Goal: Check status: Check status

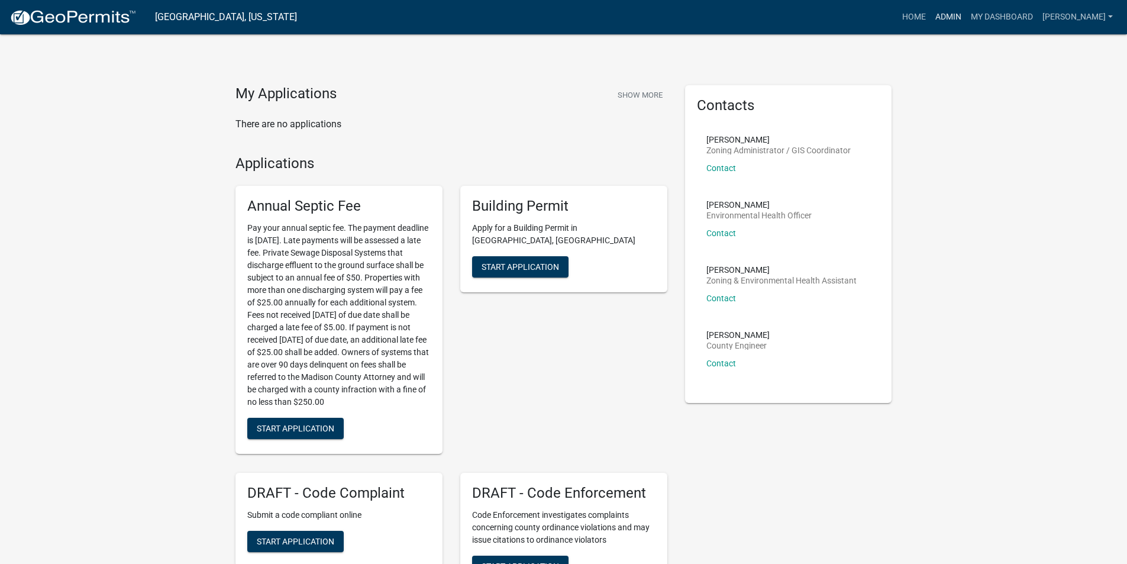
click at [963, 14] on link "Admin" at bounding box center [948, 17] width 35 height 22
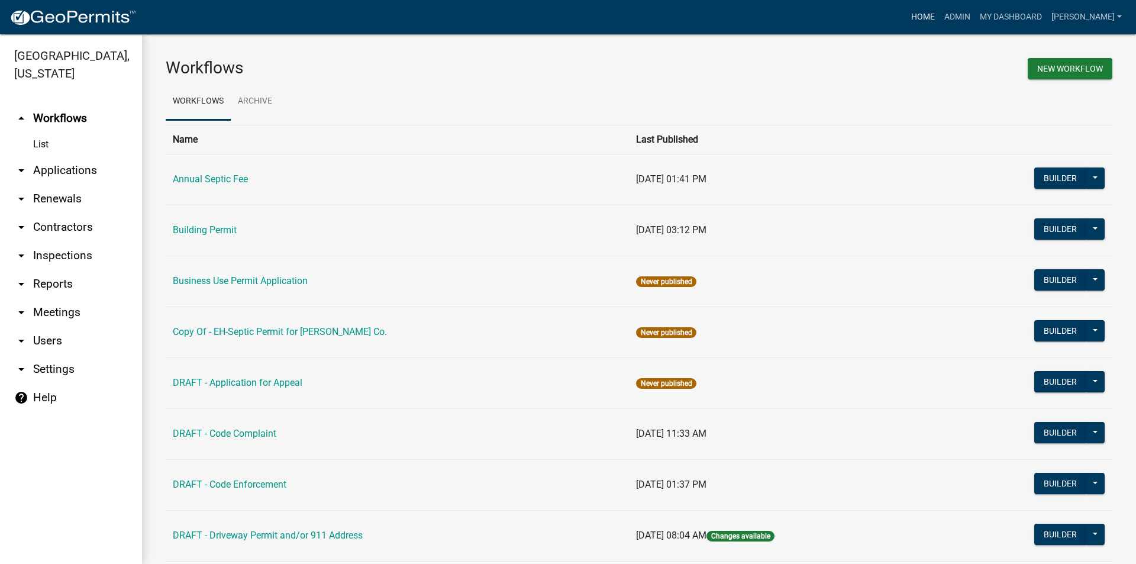
click at [934, 18] on link "Home" at bounding box center [922, 17] width 33 height 22
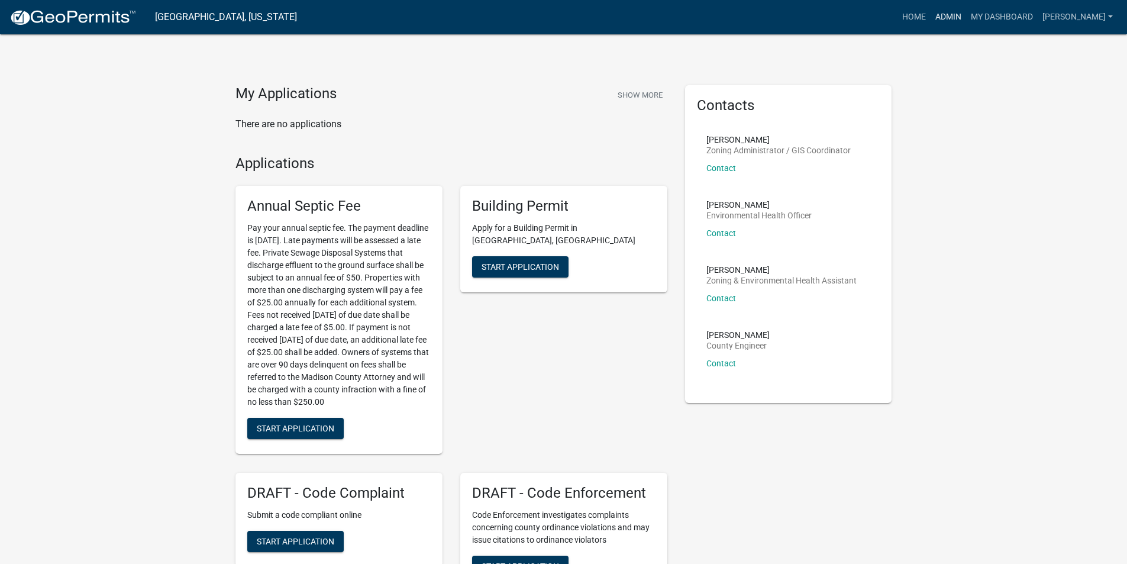
click at [956, 21] on link "Admin" at bounding box center [948, 17] width 35 height 22
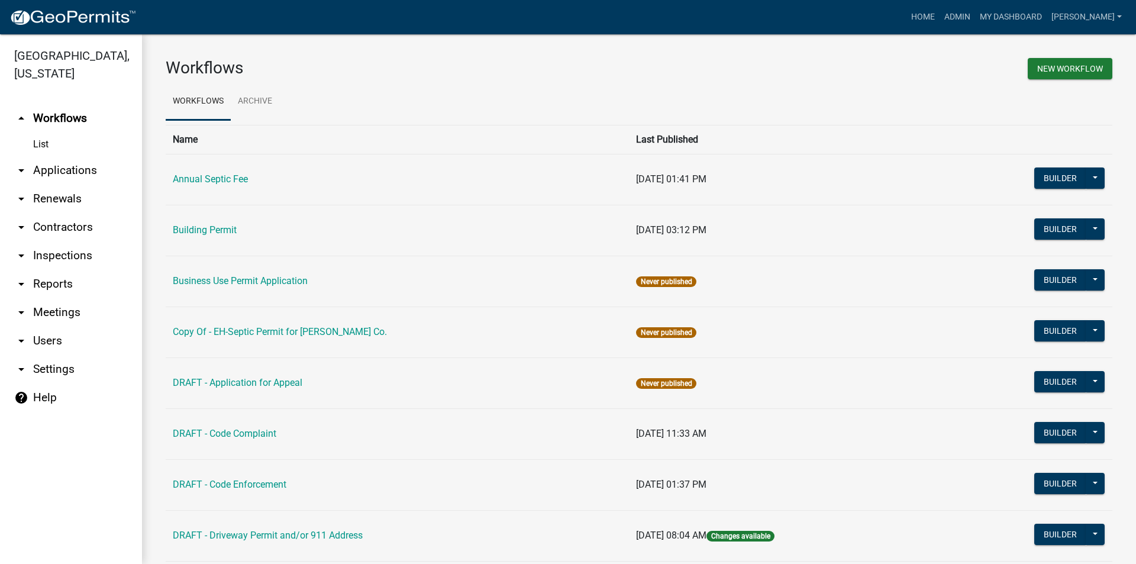
click at [46, 156] on link "arrow_drop_down Applications" at bounding box center [71, 170] width 142 height 28
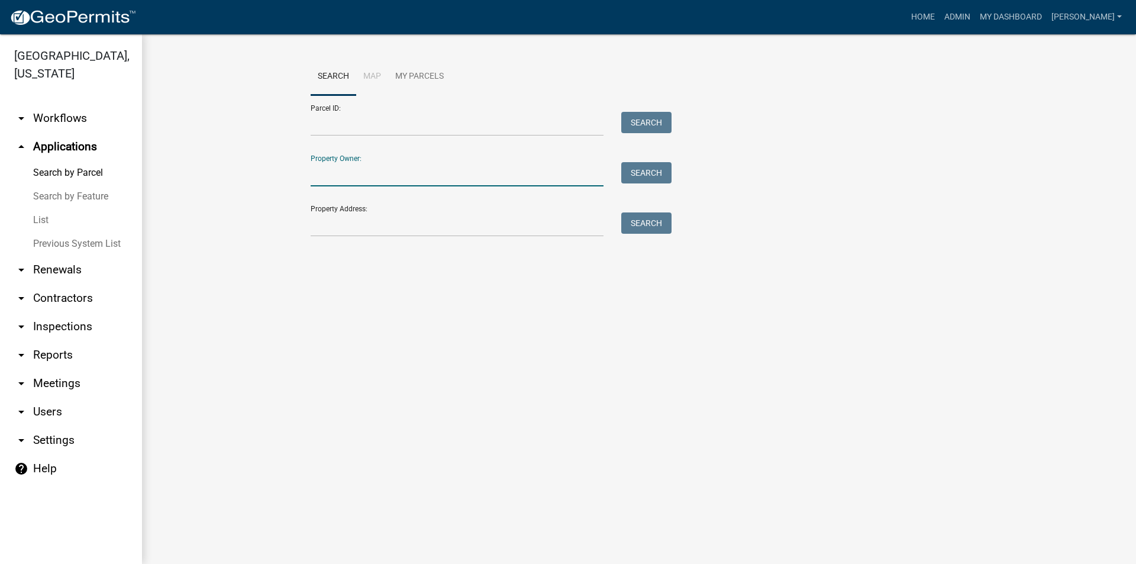
click at [361, 179] on input "Property Owner:" at bounding box center [457, 174] width 293 height 24
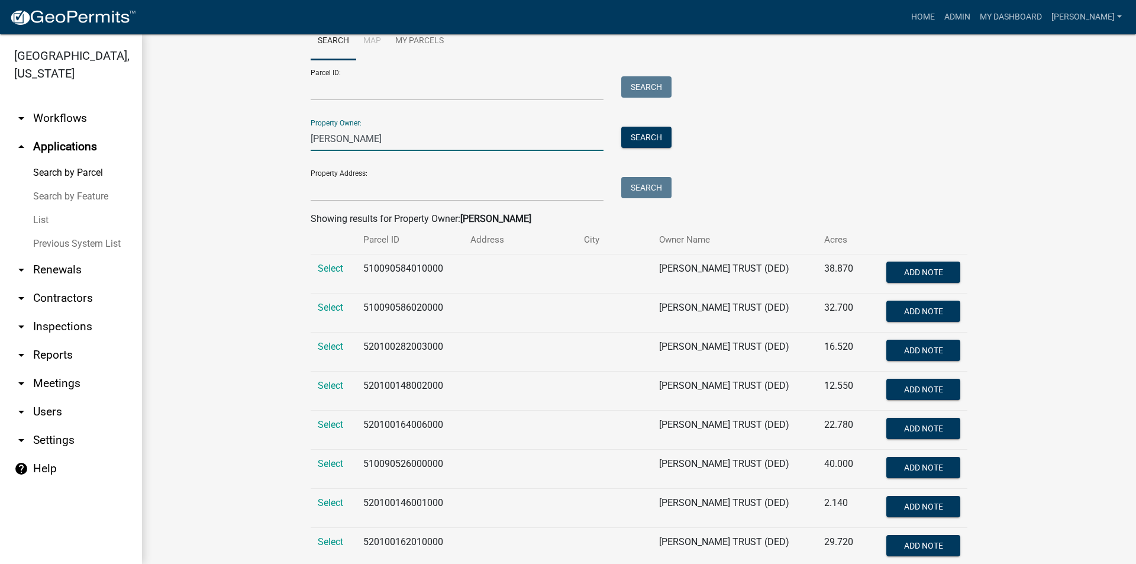
scroll to position [110, 0]
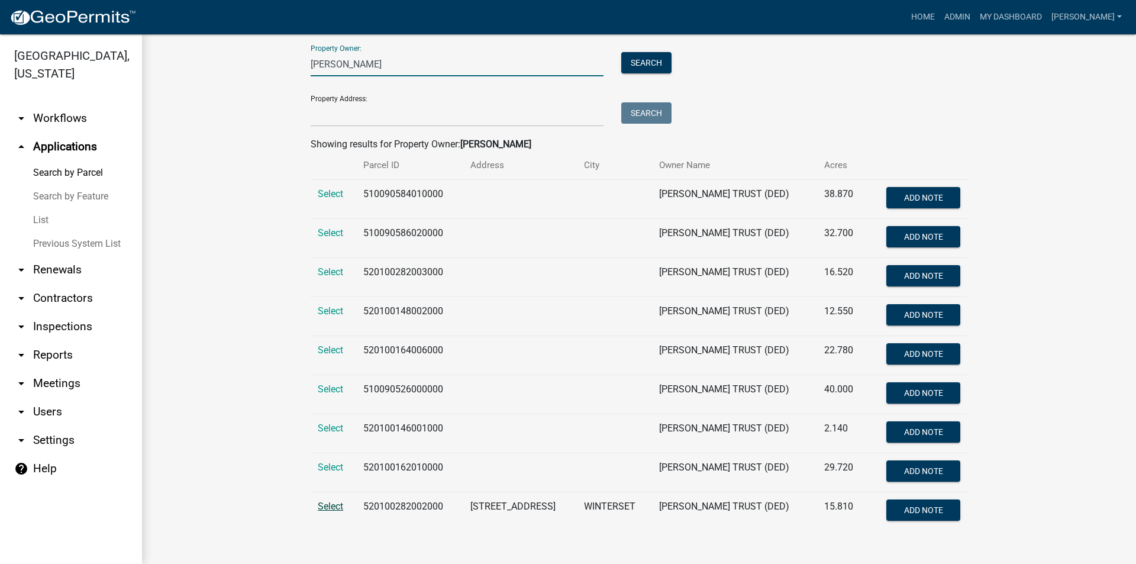
type input "[PERSON_NAME]"
click at [332, 508] on span "Select" at bounding box center [330, 505] width 25 height 11
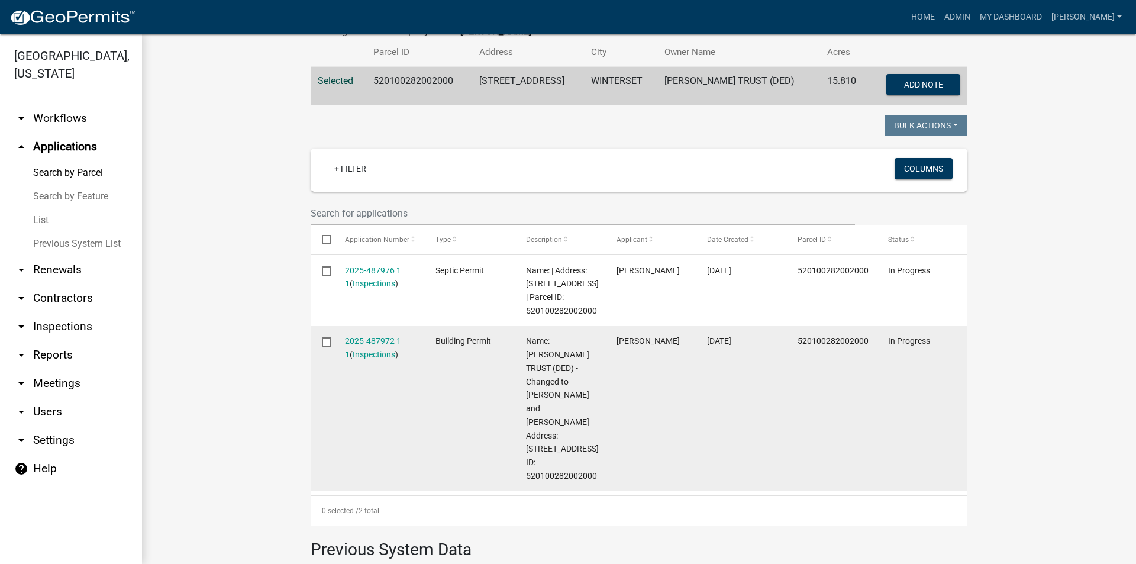
scroll to position [244, 0]
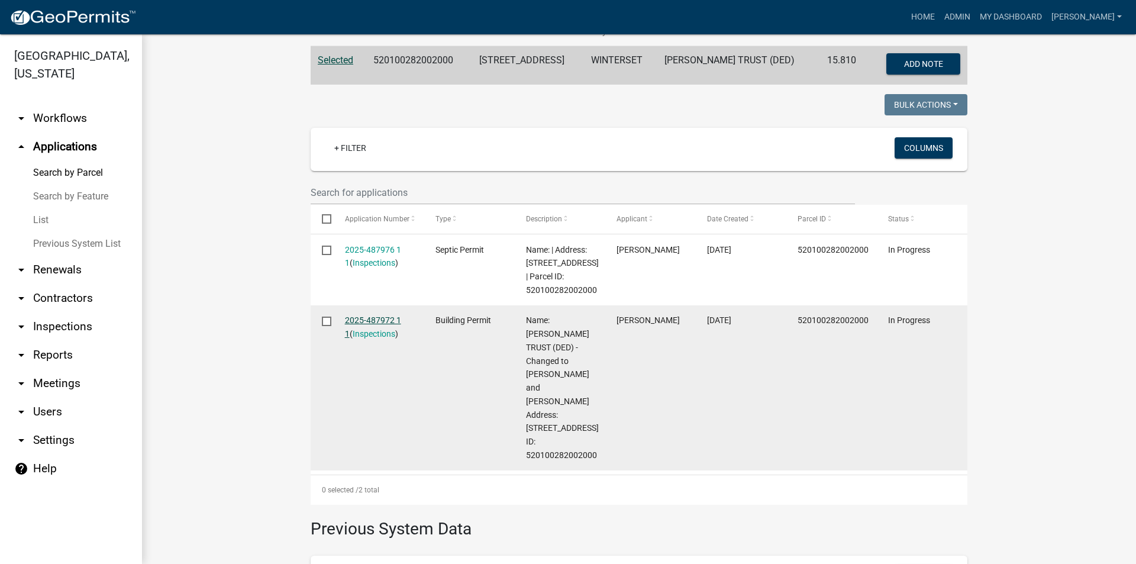
click at [382, 320] on link "2025-487972 1 1" at bounding box center [373, 326] width 56 height 23
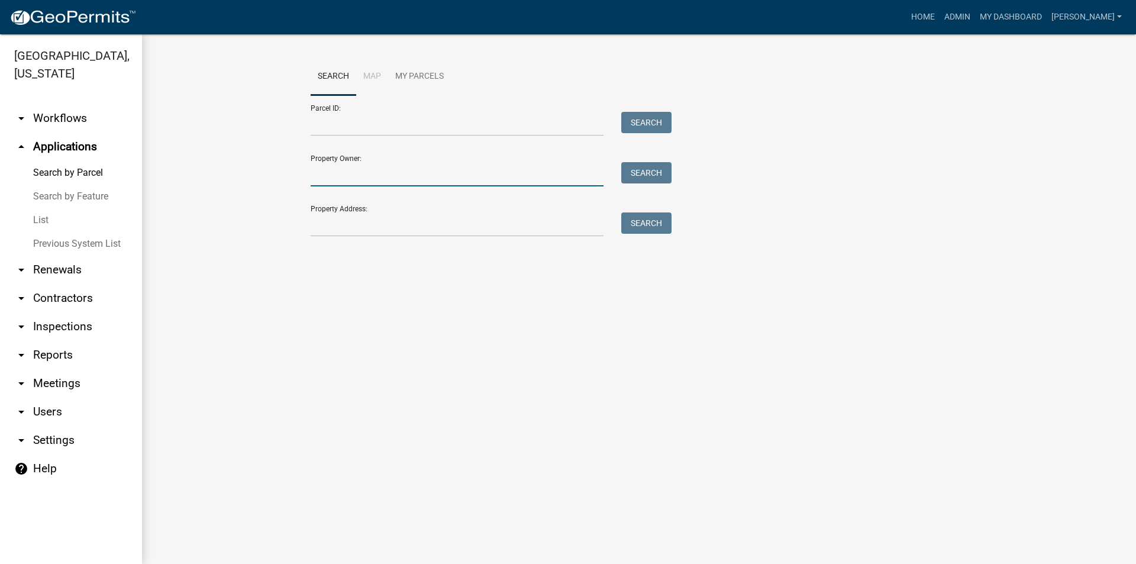
click at [338, 171] on input "Property Owner:" at bounding box center [457, 174] width 293 height 24
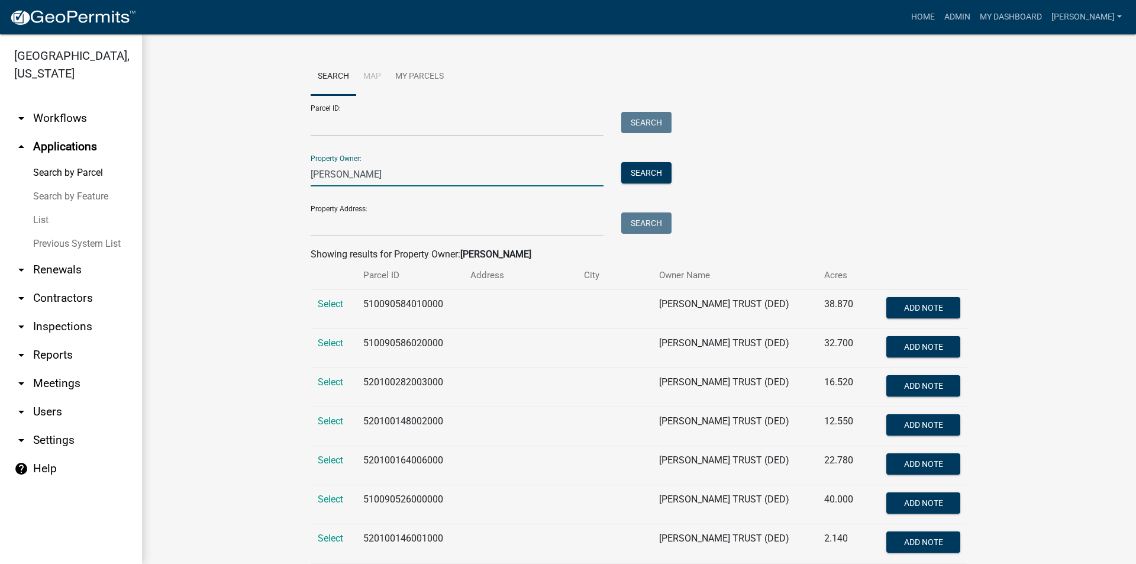
scroll to position [110, 0]
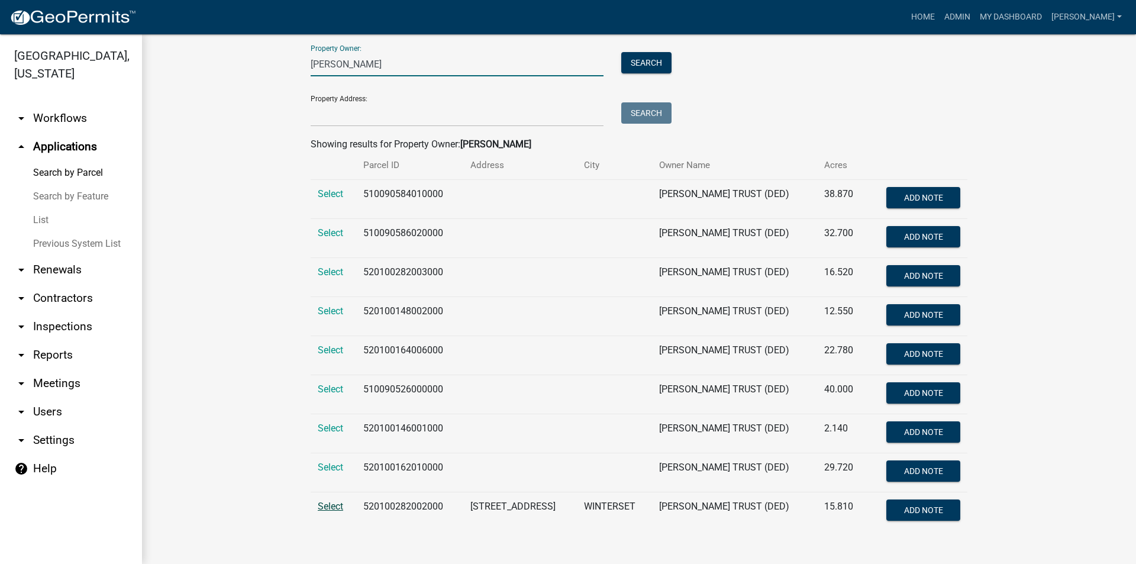
type input "[PERSON_NAME]"
click at [330, 508] on span "Select" at bounding box center [330, 505] width 25 height 11
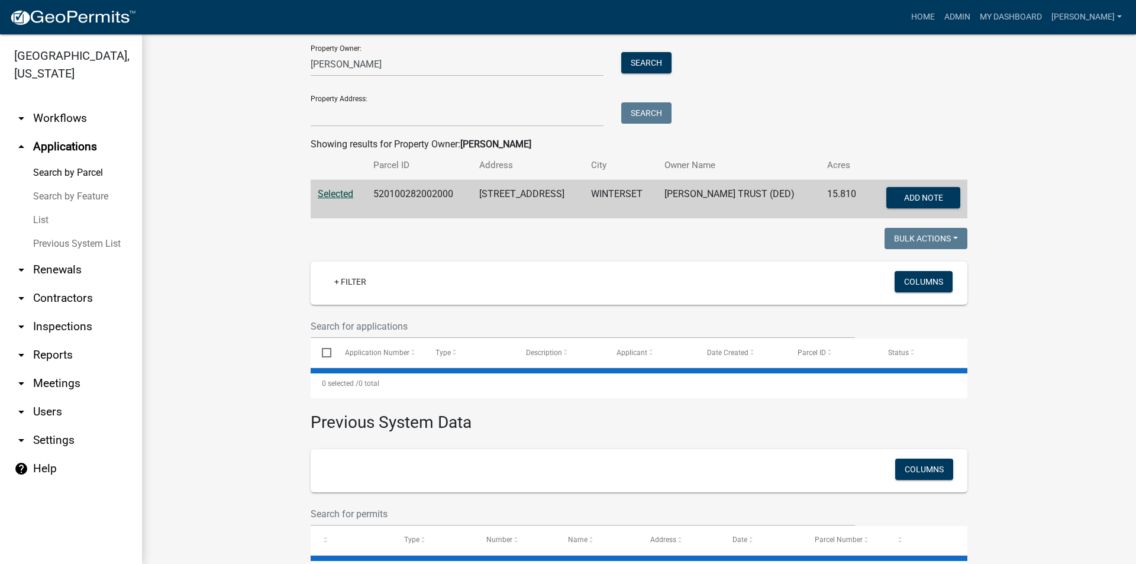
scroll to position [155, 0]
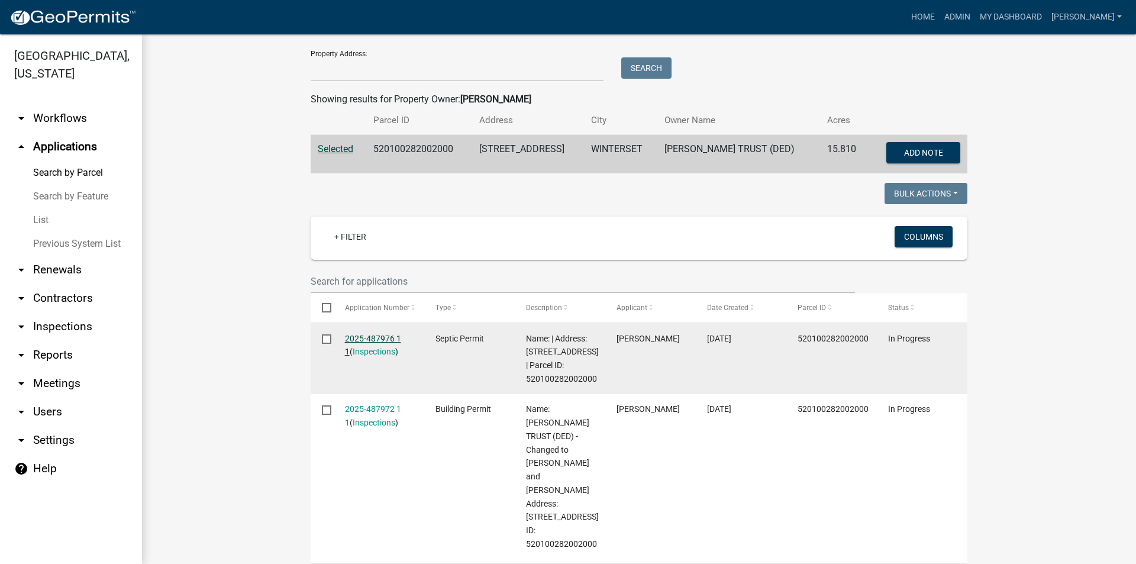
click at [380, 338] on link "2025-487976 1 1" at bounding box center [373, 345] width 56 height 23
